Goal: Check status

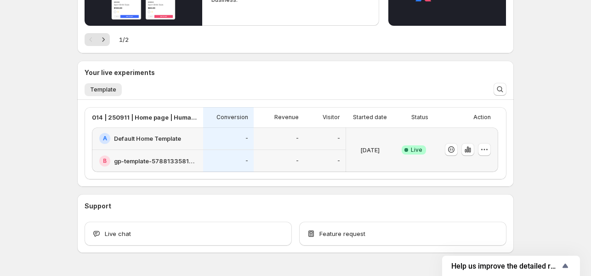
scroll to position [175, 0]
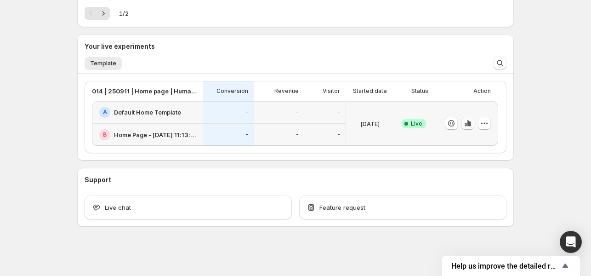
click at [473, 123] on icon "button" at bounding box center [468, 123] width 9 height 9
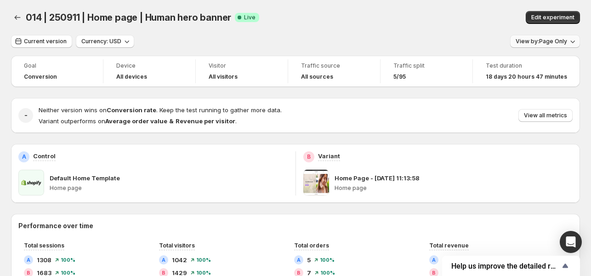
click at [546, 46] on button "View by: Page Only" at bounding box center [545, 41] width 70 height 13
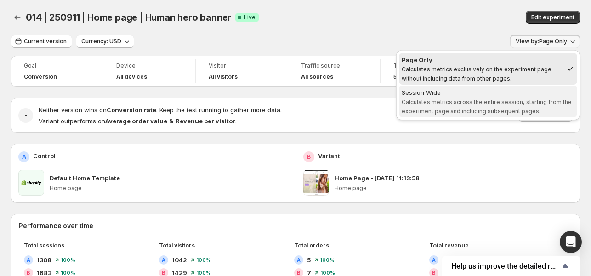
click at [485, 98] on span "Calculates metrics across the entire session, starting from the experiment page…" at bounding box center [487, 106] width 170 height 16
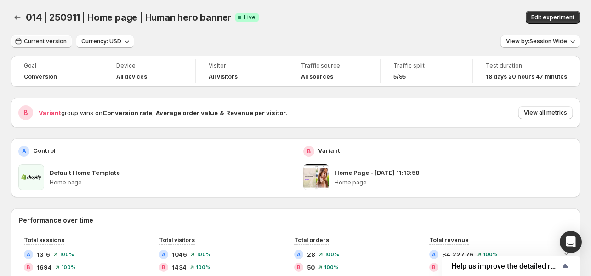
click at [59, 42] on span "Current version" at bounding box center [45, 41] width 43 height 7
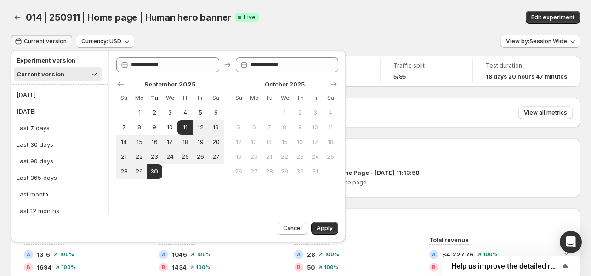
click at [314, 17] on div "014 | 250911 | Home page | Human hero banner Success Complete Live" at bounding box center [206, 17] width 361 height 13
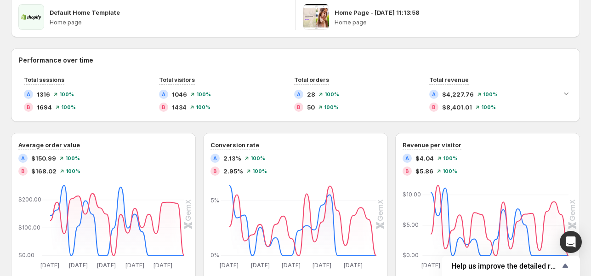
scroll to position [166, 0]
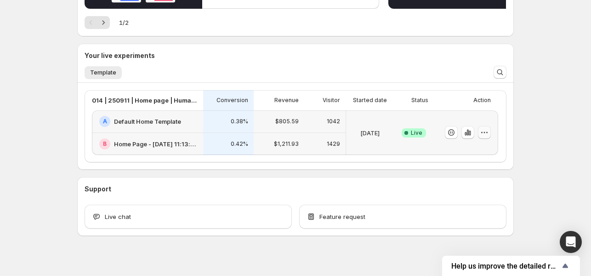
click at [486, 132] on icon "button" at bounding box center [484, 132] width 1 height 1
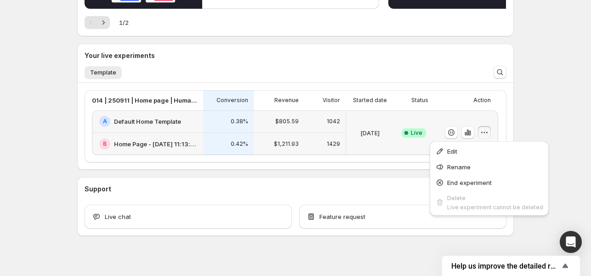
click at [528, 118] on div "Welcome to GemX , [PERSON_NAME] Info Content Testing GemX: CRO & A/B Test optim…" at bounding box center [295, 60] width 591 height 452
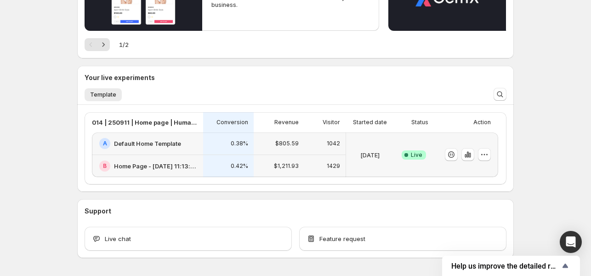
scroll to position [144, 0]
click at [472, 156] on icon "button" at bounding box center [468, 153] width 9 height 9
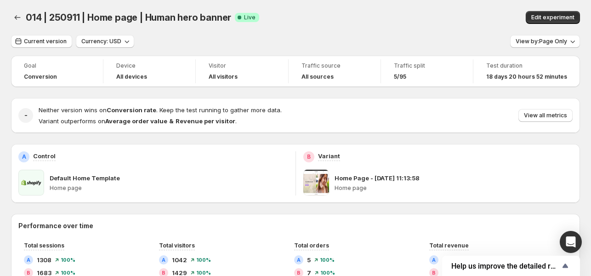
click at [472, 156] on div "B Variant" at bounding box center [439, 156] width 270 height 11
click at [550, 44] on span "View by: Page Only" at bounding box center [542, 41] width 52 height 7
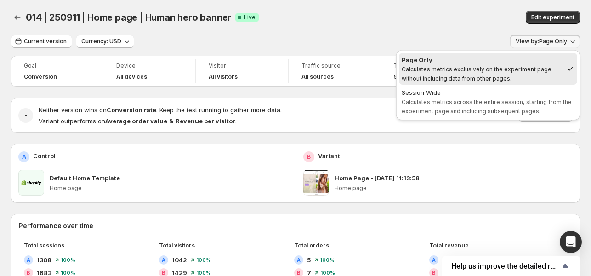
click at [550, 44] on span "View by: Page Only" at bounding box center [542, 41] width 52 height 7
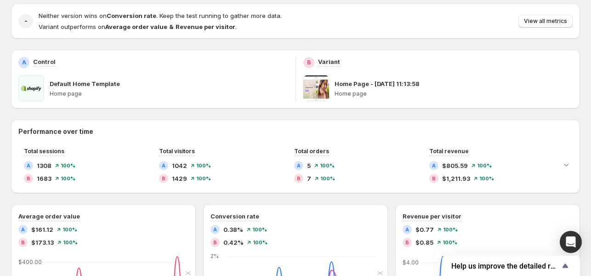
scroll to position [94, 0]
